Goal: Task Accomplishment & Management: Complete application form

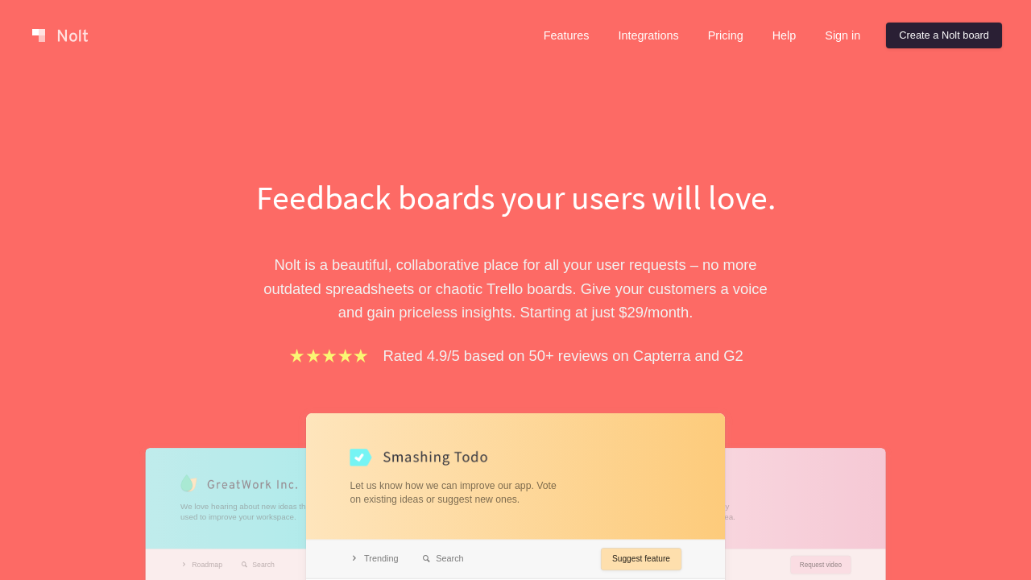
click at [941, 35] on link "Create a Nolt board" at bounding box center [944, 36] width 116 height 26
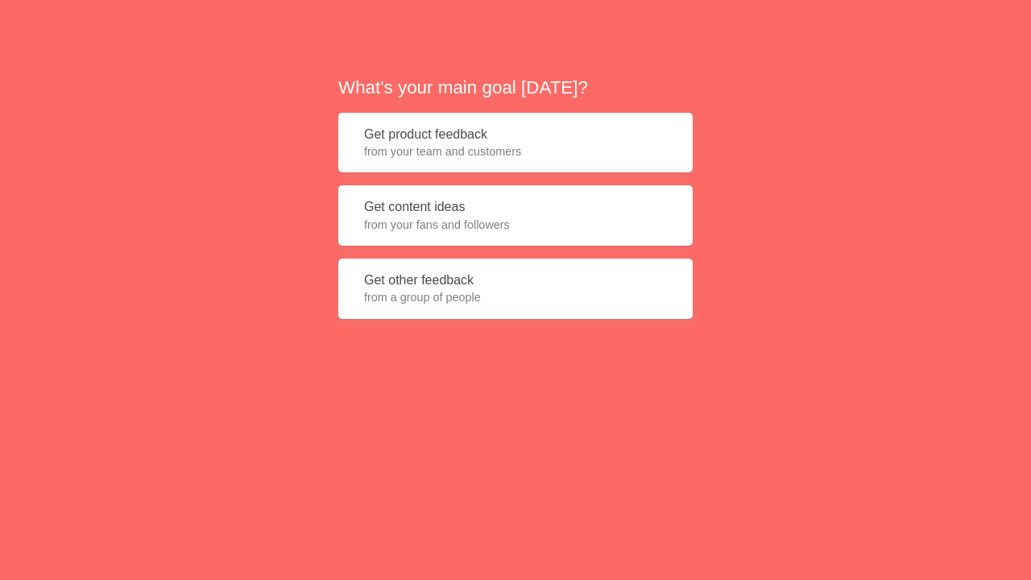
click at [515, 143] on button "Get product feedback from your team and customers" at bounding box center [515, 143] width 354 height 60
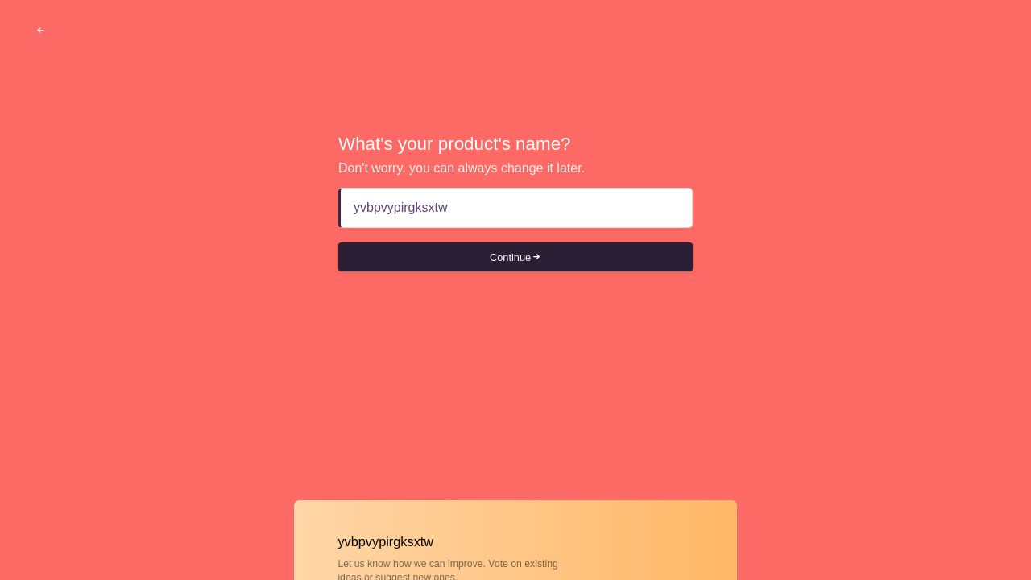
click at [515, 257] on button "Continue" at bounding box center [515, 256] width 354 height 29
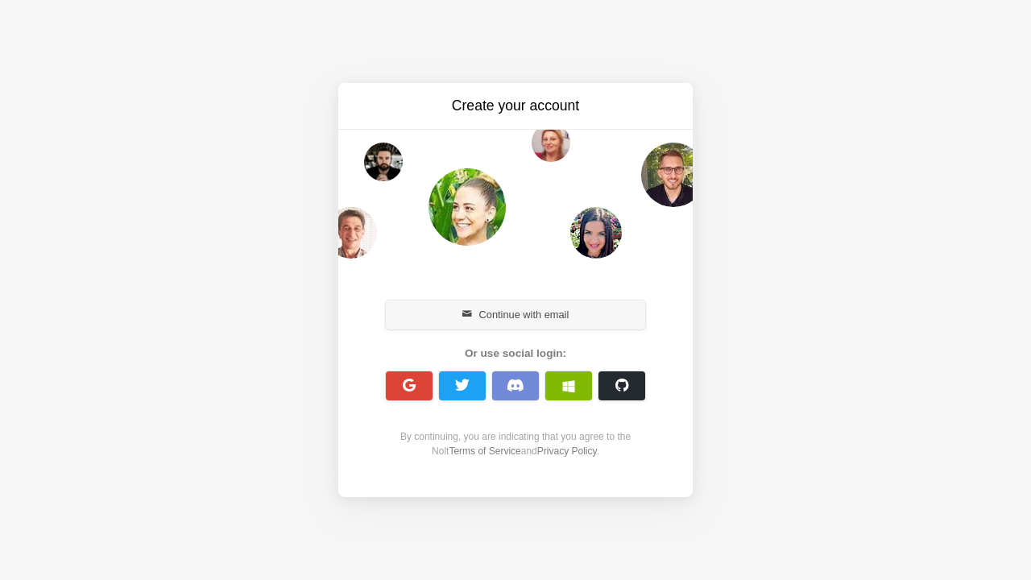
click at [515, 314] on button "Continue with email" at bounding box center [515, 314] width 259 height 29
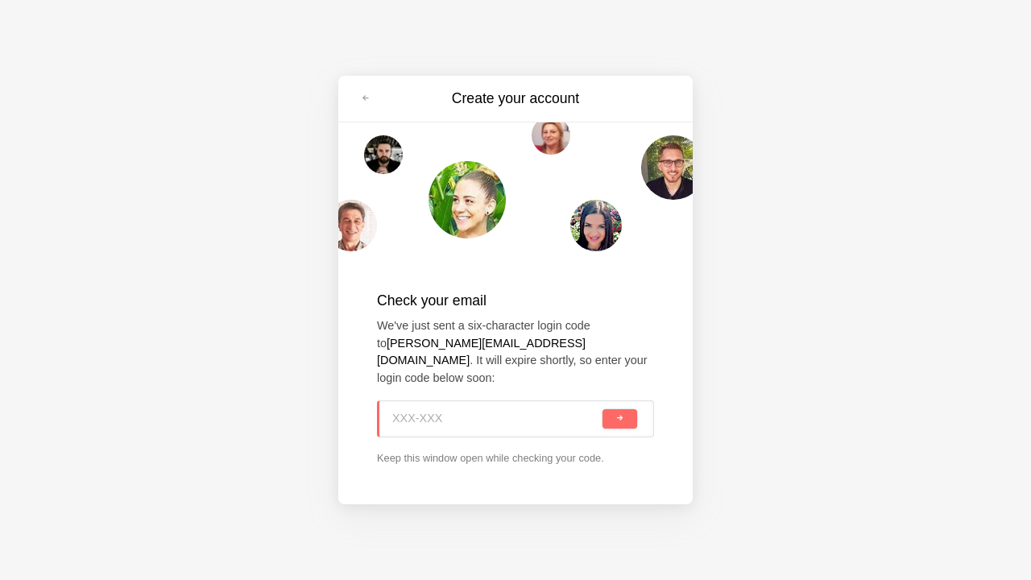
type input "5R3-AP9"
click at [619, 414] on span "submit" at bounding box center [619, 418] width 9 height 9
